Goal: Transaction & Acquisition: Purchase product/service

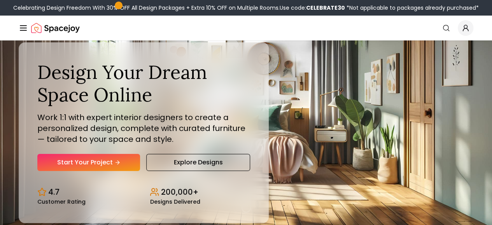
click at [97, 171] on link "Start Your Project" at bounding box center [88, 162] width 103 height 17
click at [114, 171] on link "Start Your Project" at bounding box center [88, 162] width 103 height 17
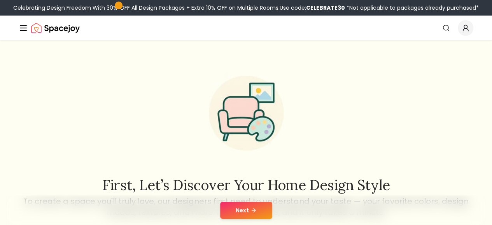
click at [244, 207] on button "Next" at bounding box center [246, 210] width 52 height 17
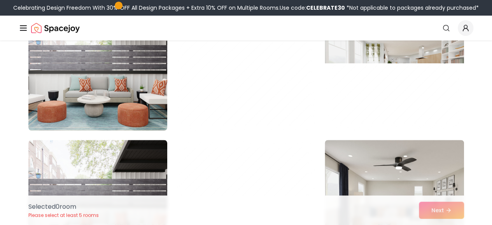
scroll to position [272, 0]
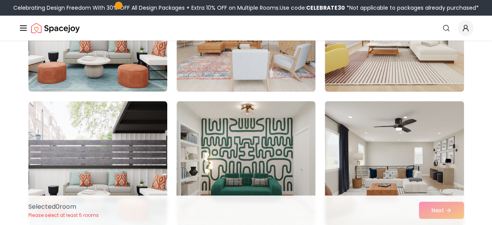
click at [456, 210] on div "Selected 0 room Please select at least 5 rooms Next" at bounding box center [246, 211] width 448 height 30
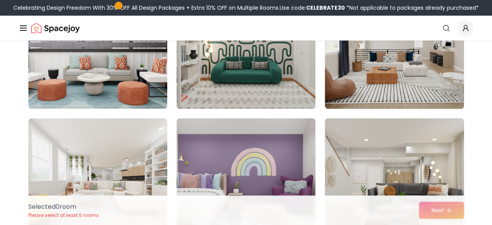
scroll to position [467, 0]
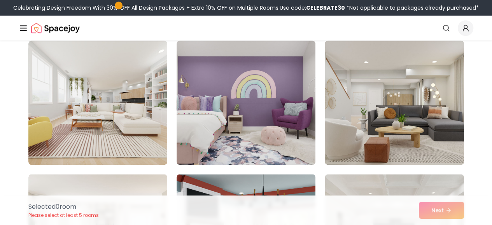
click at [0, 0] on link "Start Your Project" at bounding box center [0, 0] width 0 height 0
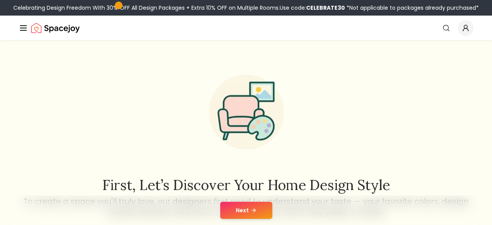
click at [0, 0] on icon "Global" at bounding box center [0, 0] width 0 height 0
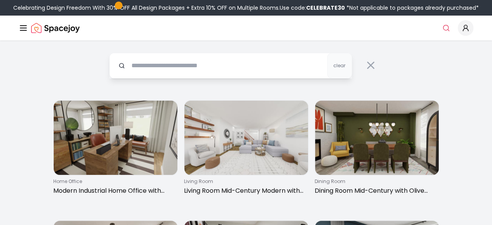
click at [161, 67] on input "text" at bounding box center [230, 66] width 243 height 26
type input "**********"
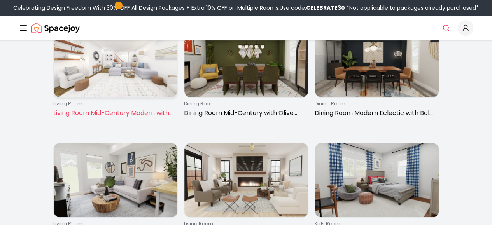
scroll to position [117, 0]
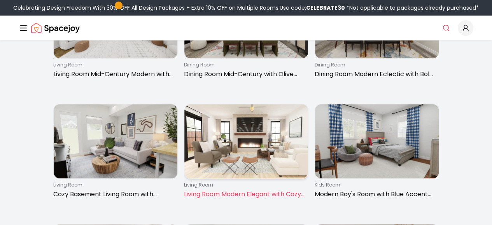
click at [251, 143] on img at bounding box center [246, 141] width 124 height 74
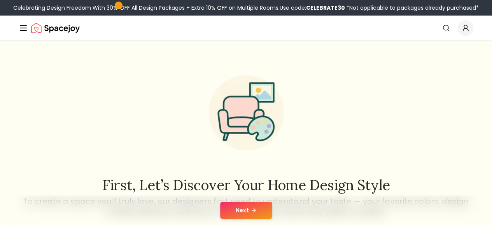
click at [251, 210] on icon at bounding box center [254, 210] width 6 height 6
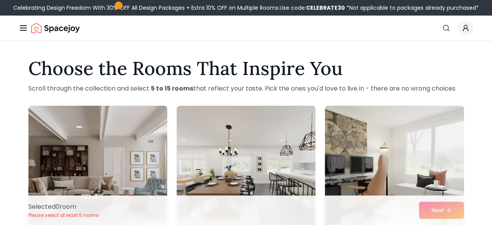
click at [433, 209] on div "Selected 0 room Please select at least 5 rooms Next" at bounding box center [246, 211] width 448 height 30
click at [433, 210] on div "Selected 0 room Please select at least 5 rooms Next" at bounding box center [246, 211] width 448 height 30
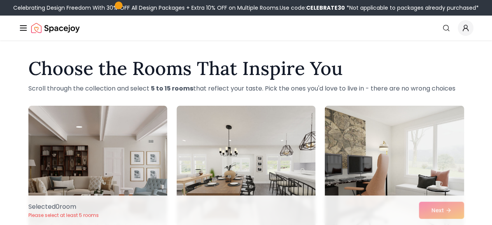
click at [393, 192] on img at bounding box center [394, 168] width 146 height 131
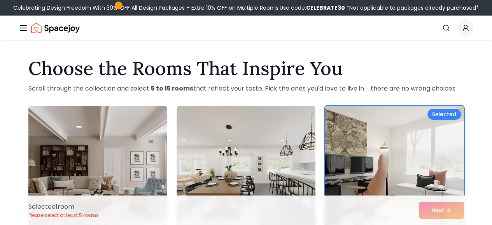
click at [429, 210] on div "Selected 1 room Please select at least 5 rooms Next" at bounding box center [246, 211] width 448 height 30
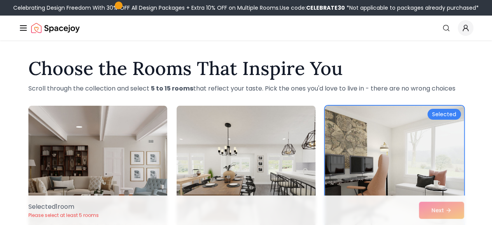
click at [232, 158] on img at bounding box center [246, 168] width 146 height 131
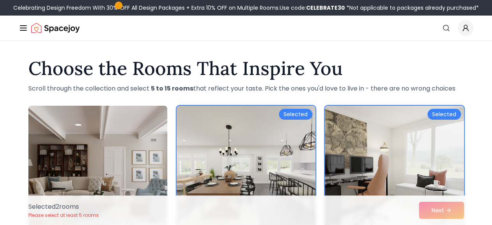
click at [142, 154] on img at bounding box center [98, 168] width 146 height 131
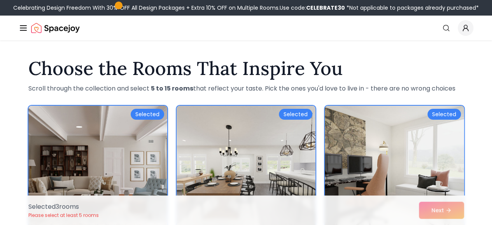
scroll to position [78, 0]
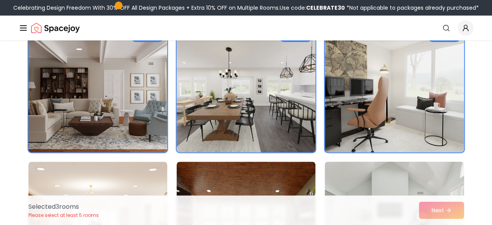
click at [378, 175] on img at bounding box center [394, 224] width 146 height 131
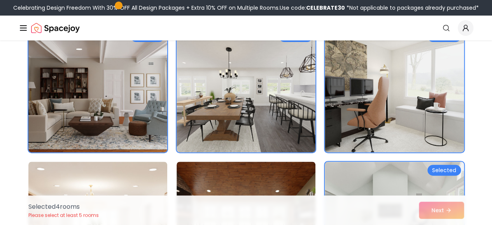
click at [460, 215] on div "Selected 4 room s Please select at least 5 rooms Next" at bounding box center [246, 211] width 448 height 30
click at [445, 210] on div "Selected 4 room s Please select at least 5 rooms Next" at bounding box center [246, 211] width 448 height 30
click at [265, 177] on img at bounding box center [246, 224] width 146 height 131
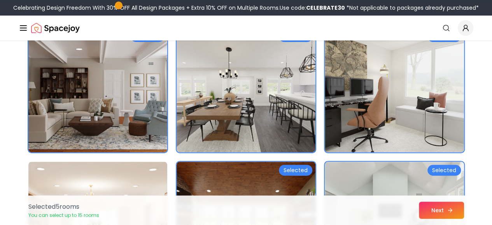
click at [444, 208] on button "Next" at bounding box center [441, 210] width 45 height 17
